Goal: Task Accomplishment & Management: Manage account settings

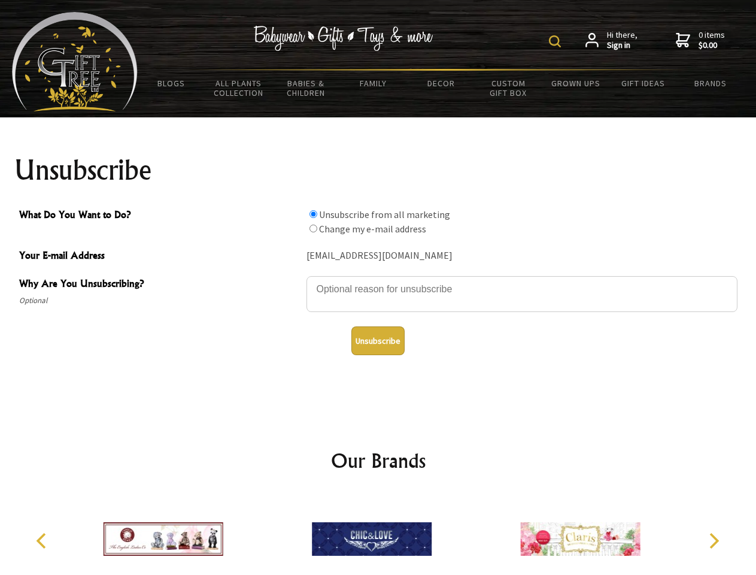
click at [557, 41] on img at bounding box center [555, 41] width 12 height 12
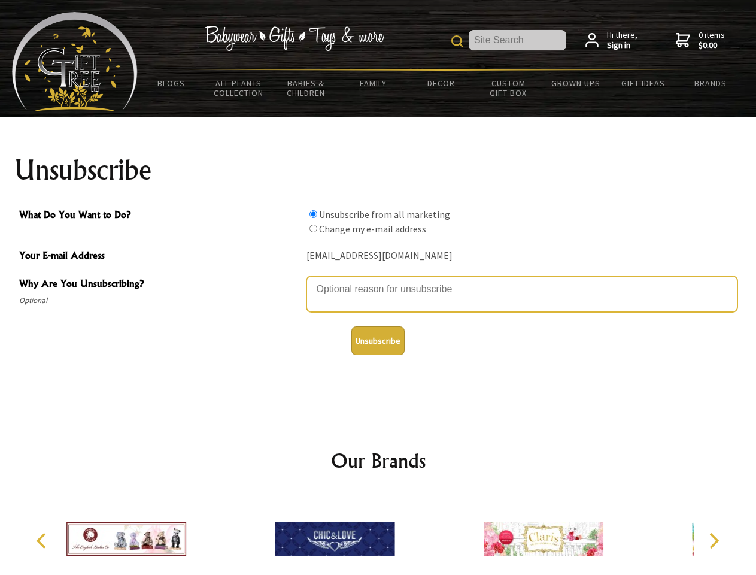
click at [378, 280] on textarea "Why Are You Unsubscribing?" at bounding box center [521, 294] width 431 height 36
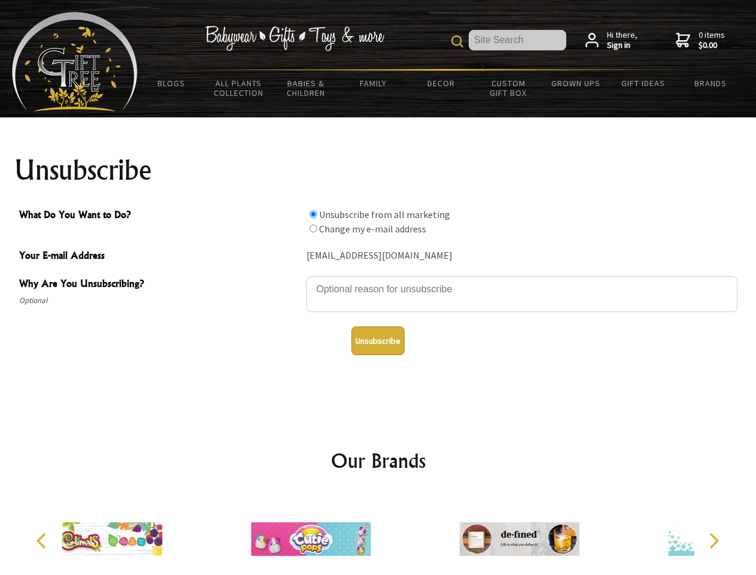
click at [313, 214] on input "What Do You Want to Do?" at bounding box center [313, 214] width 8 height 8
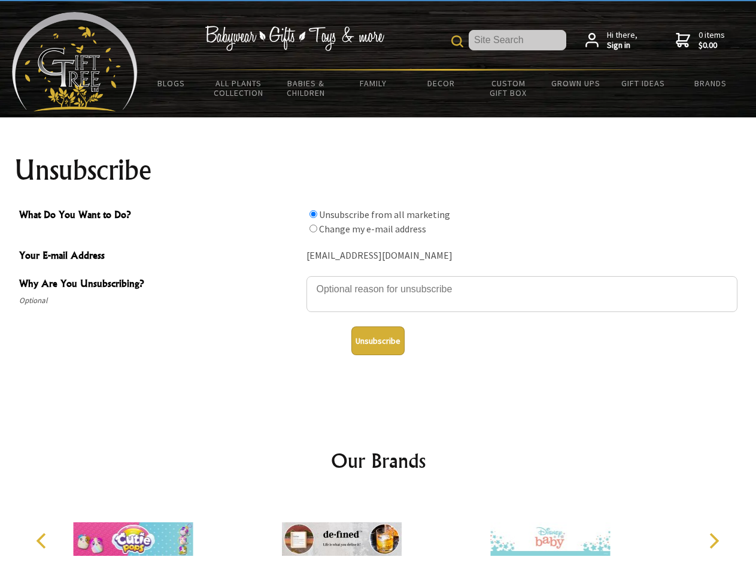
click at [313, 228] on input "What Do You Want to Do?" at bounding box center [313, 228] width 8 height 8
radio input "true"
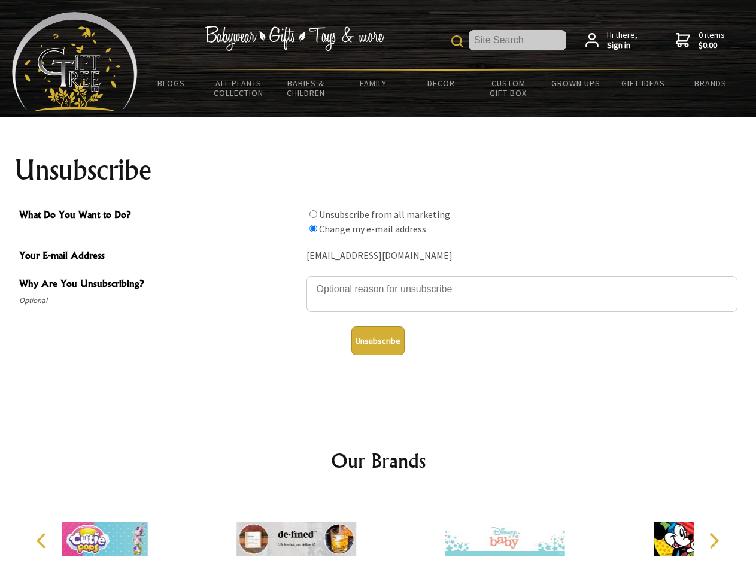
click at [378, 341] on button "Unsubscribe" at bounding box center [377, 340] width 53 height 29
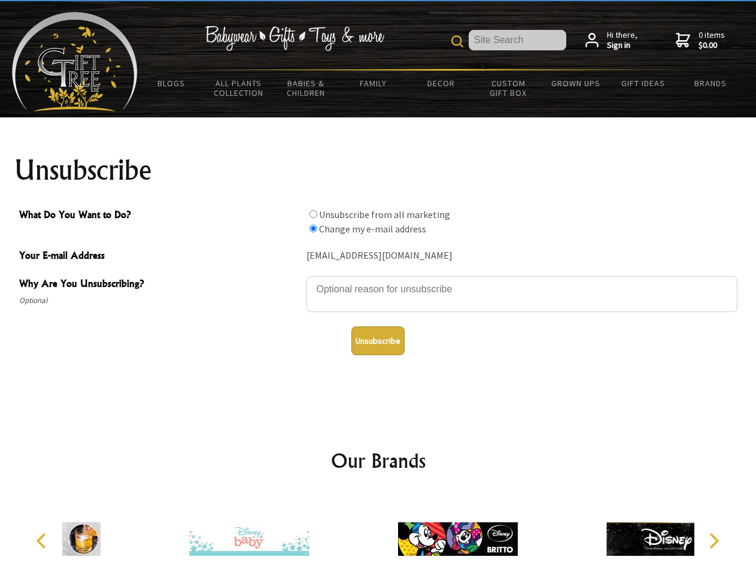
click at [43, 541] on icon "Previous" at bounding box center [43, 541] width 16 height 16
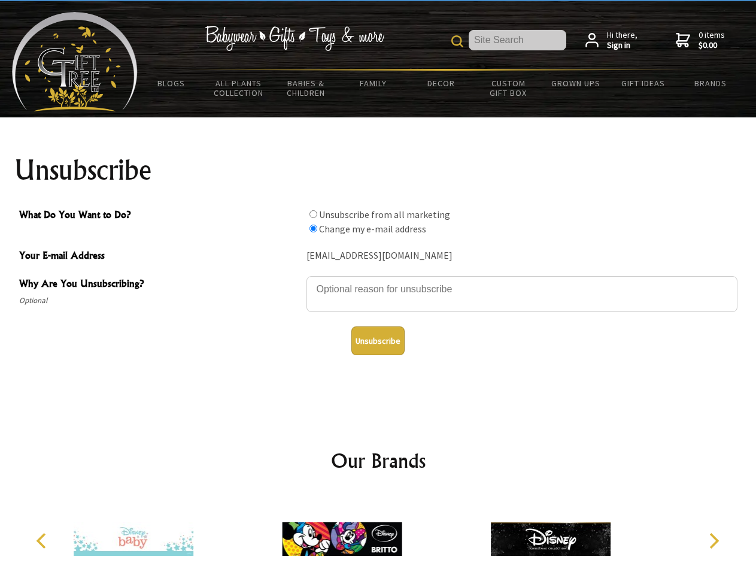
click at [714, 541] on icon "Next" at bounding box center [713, 541] width 16 height 16
